Goal: Information Seeking & Learning: Learn about a topic

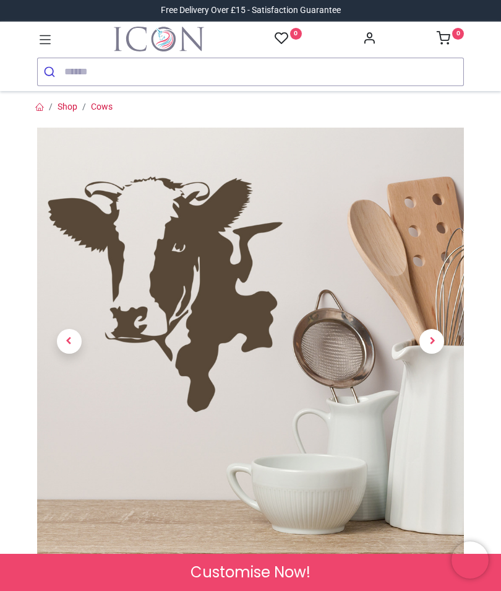
click at [433, 342] on span "Next" at bounding box center [432, 341] width 25 height 25
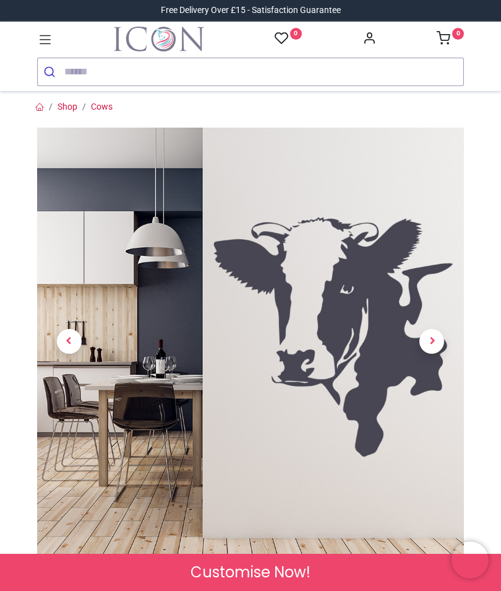
click at [436, 347] on span "Next" at bounding box center [432, 341] width 25 height 25
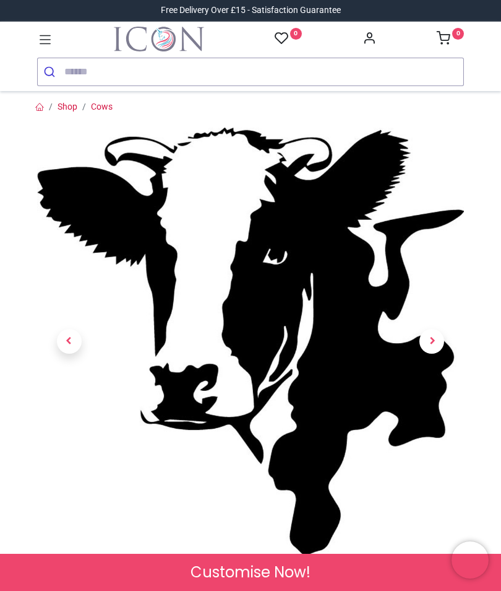
click at [441, 342] on span "Next" at bounding box center [432, 341] width 25 height 25
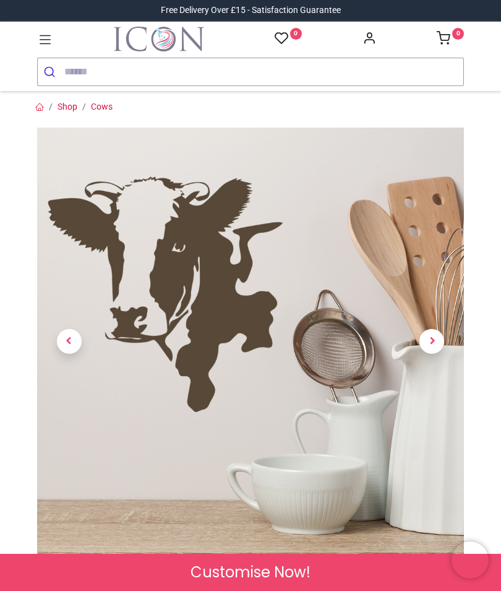
click at [436, 344] on span "Next" at bounding box center [432, 341] width 25 height 25
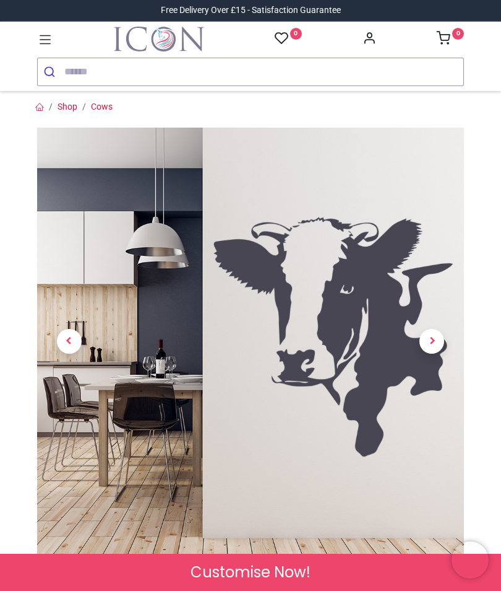
click at [443, 341] on span "Next" at bounding box center [432, 341] width 25 height 25
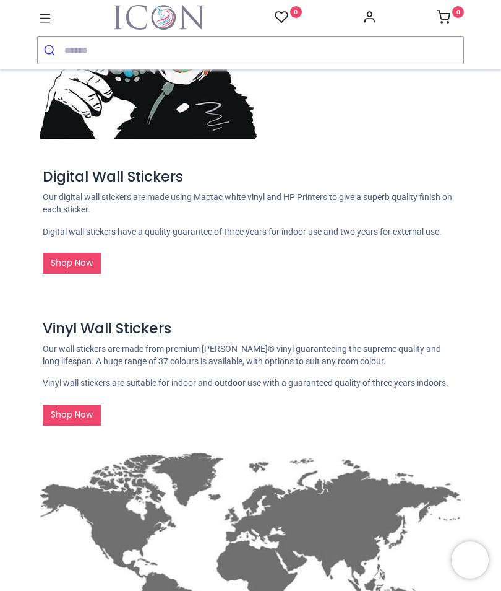
click at [414, 180] on h3 "Digital Wall Stickers" at bounding box center [251, 177] width 416 height 20
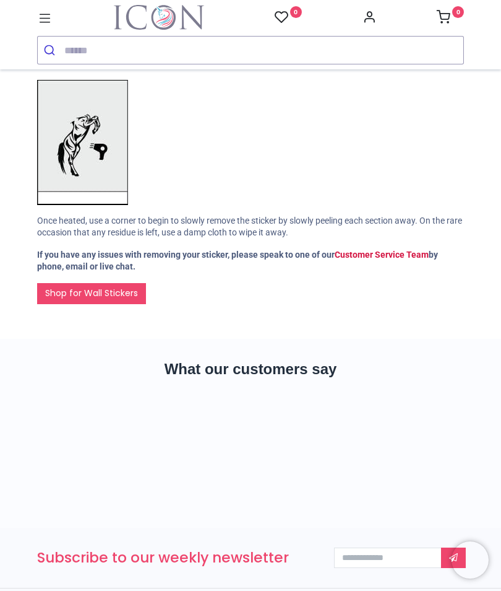
scroll to position [385, 0]
click at [110, 282] on link "Shop for Wall Stickers" at bounding box center [91, 292] width 109 height 21
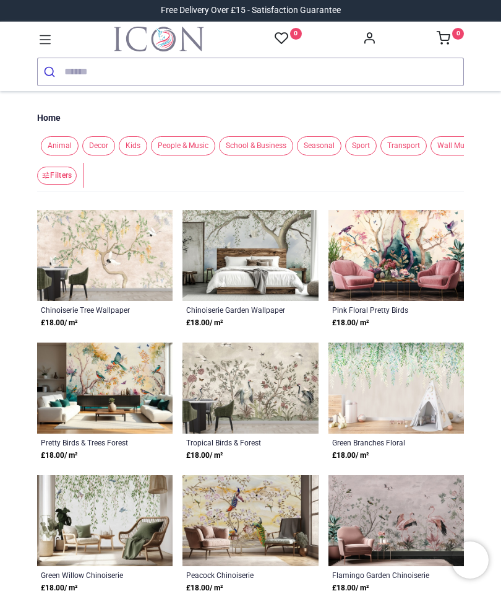
click at [65, 144] on span "Animal" at bounding box center [60, 145] width 38 height 19
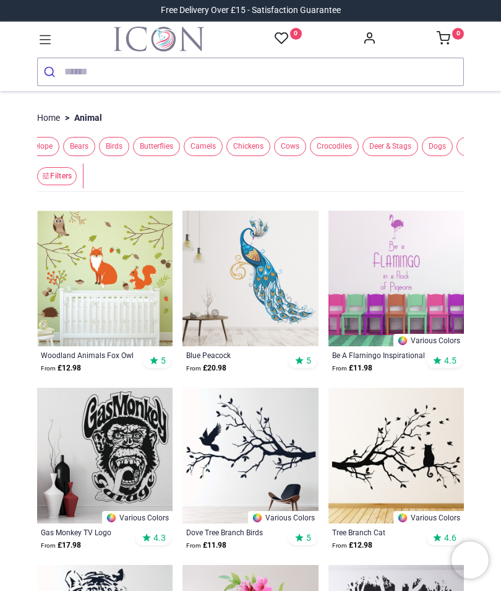
scroll to position [0, 93]
click at [306, 143] on span "Cows" at bounding box center [290, 146] width 32 height 19
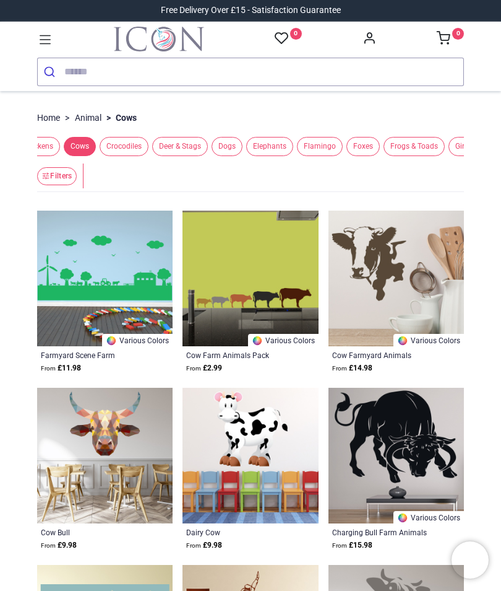
scroll to position [0, 306]
click at [233, 149] on span "Dogs" at bounding box center [224, 146] width 31 height 19
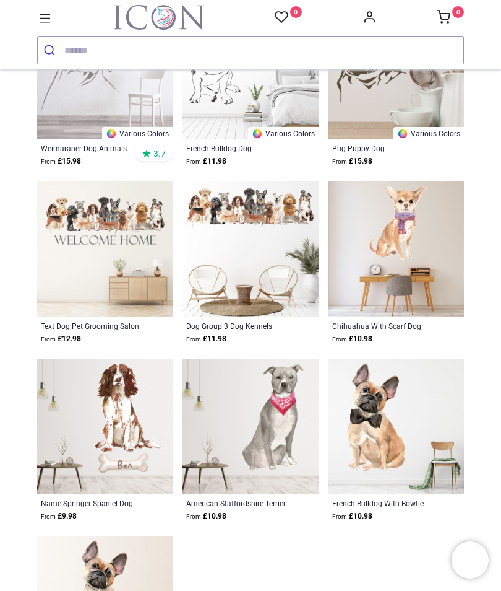
scroll to position [1250, 0]
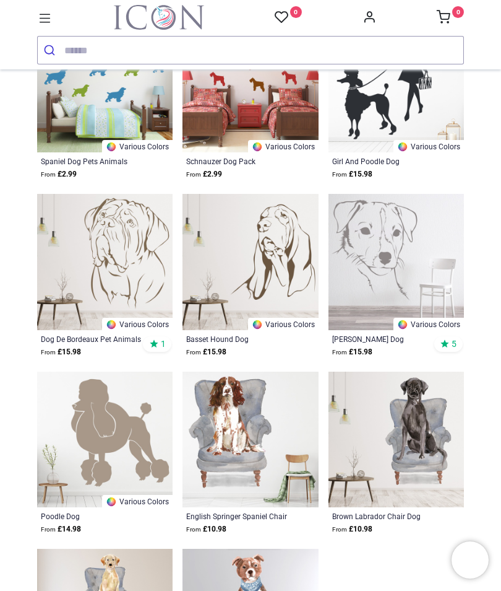
scroll to position [2832, 0]
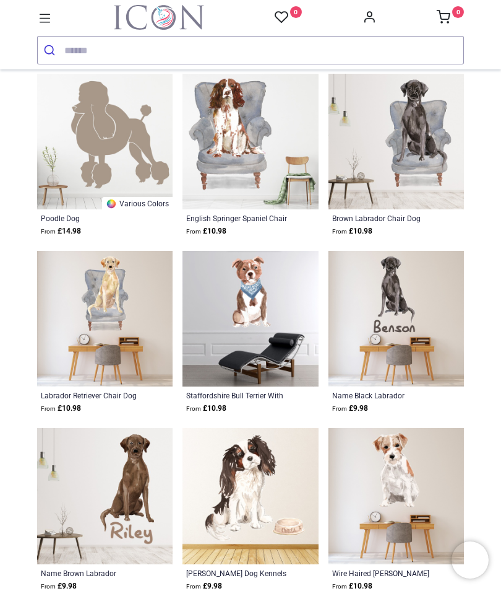
scroll to position [3128, 0]
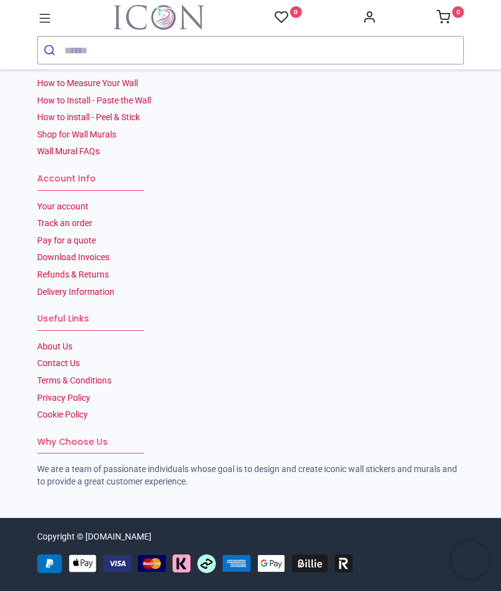
scroll to position [1054, 0]
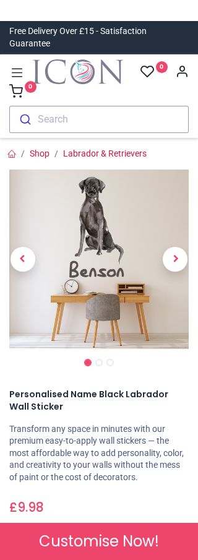
click at [178, 256] on span "Next" at bounding box center [175, 259] width 25 height 25
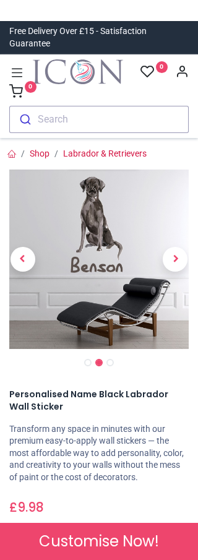
click at [184, 246] on link at bounding box center [175, 260] width 27 height 126
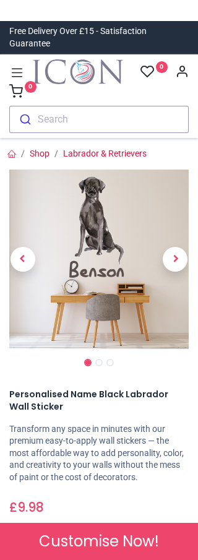
click at [27, 264] on span "Previous" at bounding box center [23, 259] width 25 height 25
